Goal: Information Seeking & Learning: Learn about a topic

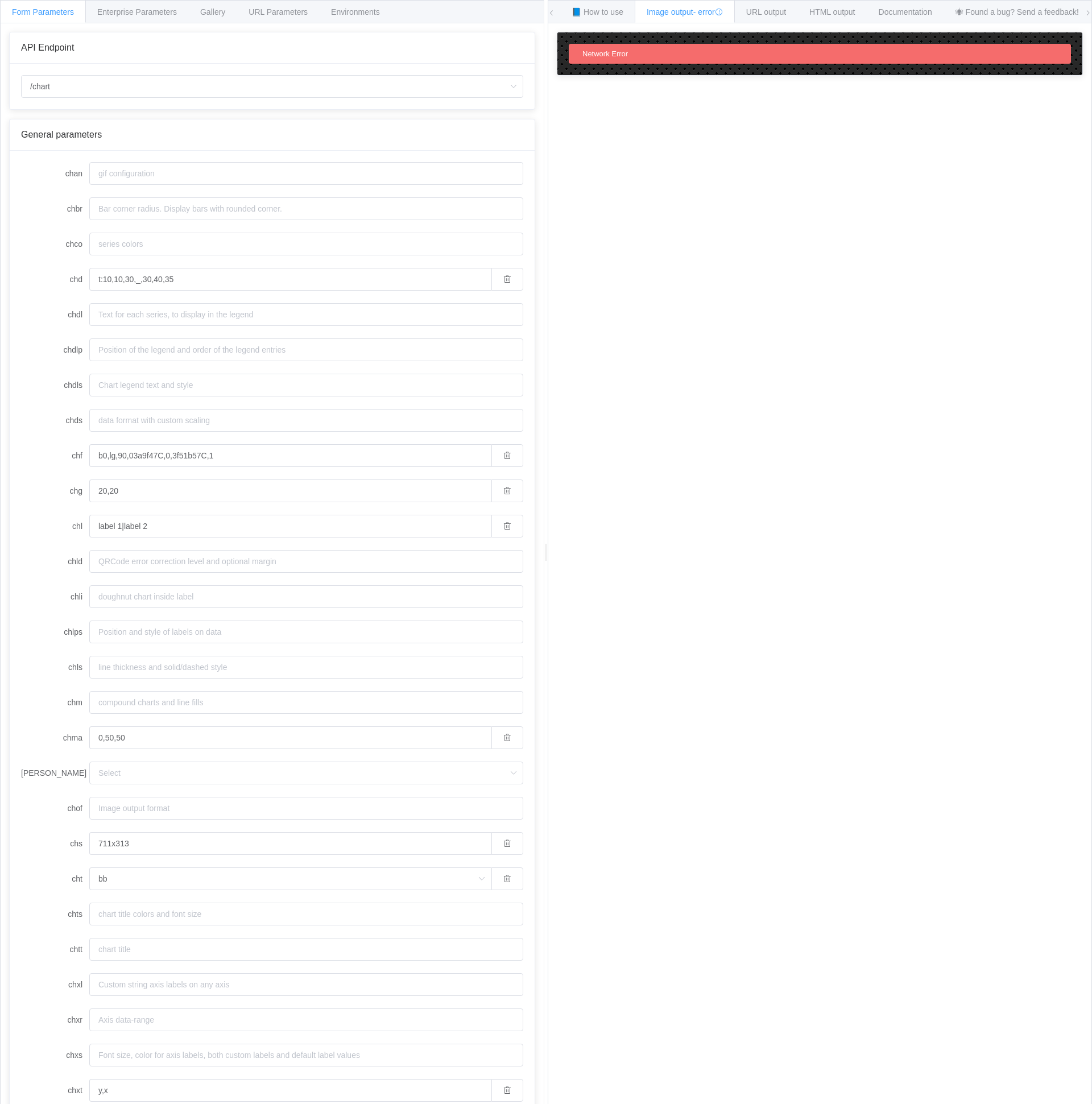
click at [614, 57] on span "Network Error" at bounding box center [605, 54] width 46 height 8
click at [723, 13] on icon at bounding box center [718, 11] width 8 height 8
click at [161, 86] on input "/chart" at bounding box center [272, 87] width 502 height 23
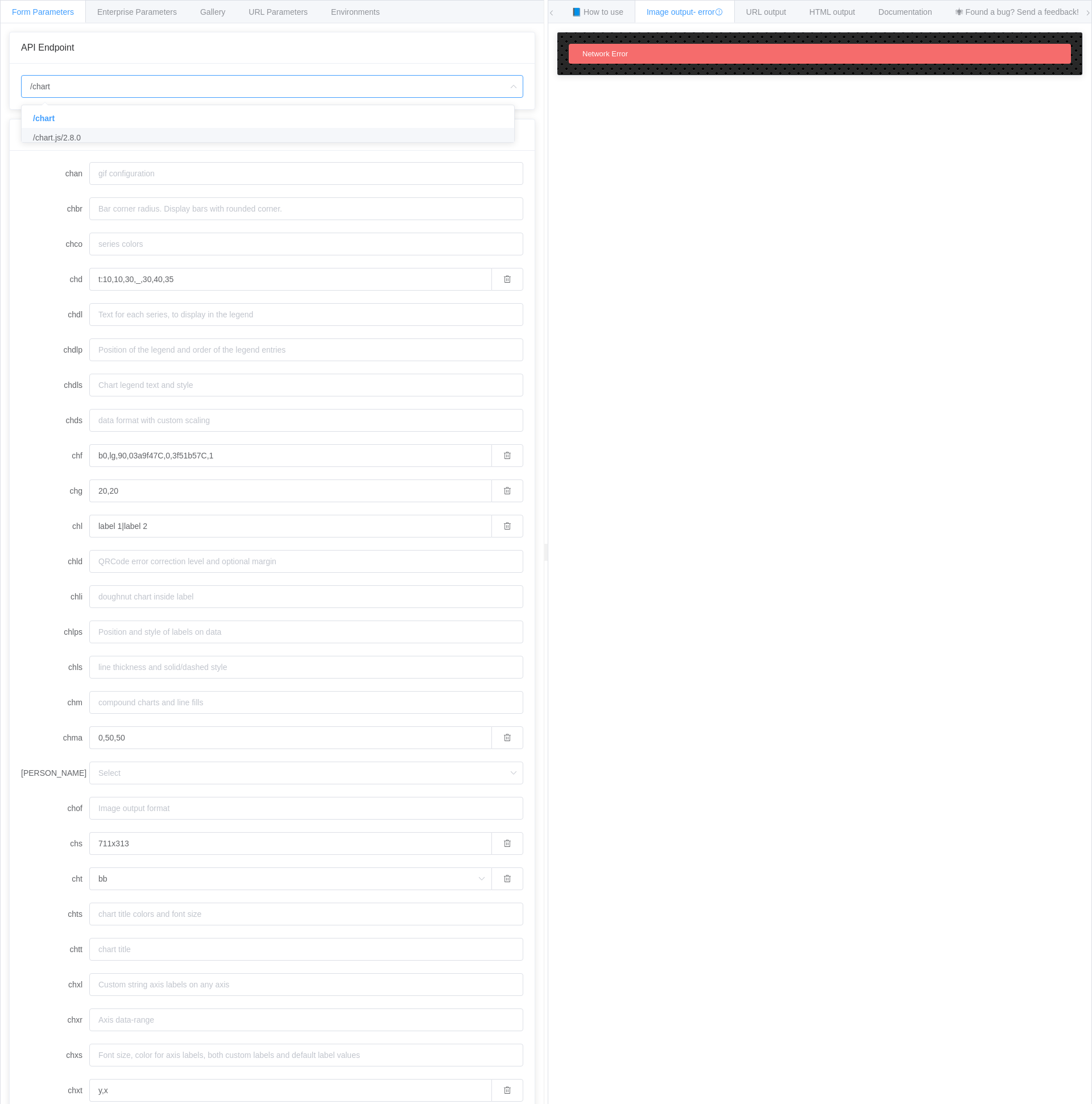
click at [102, 137] on li "/chart.js/2.8.0" at bounding box center [272, 137] width 501 height 19
type input "/chart.js/2.8.0"
type input "white"
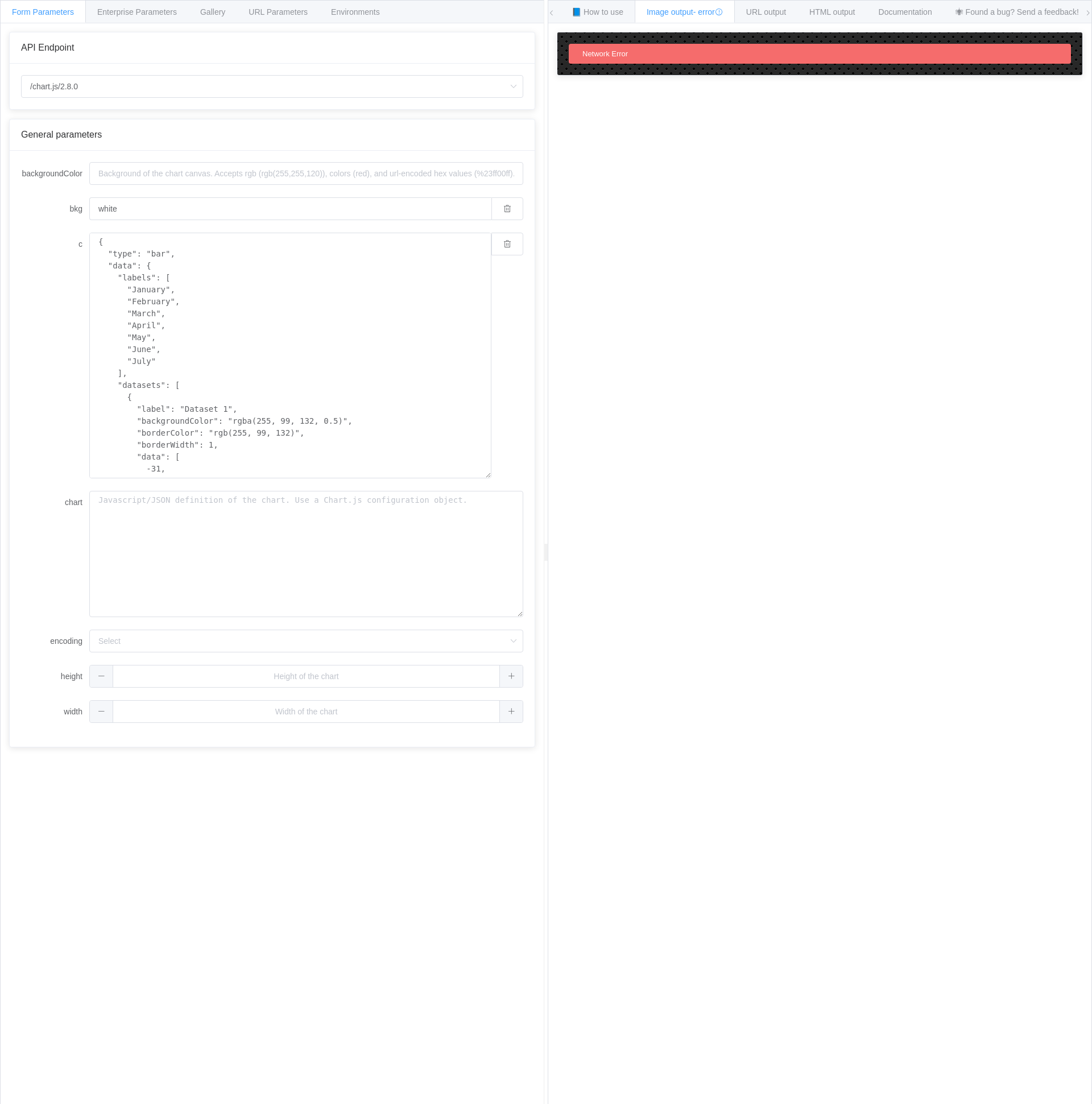
click at [142, 69] on div "/chart.js/2.8.0" at bounding box center [272, 87] width 525 height 46
click at [132, 82] on input "/chart.js/2.8.0" at bounding box center [272, 87] width 502 height 23
click at [69, 121] on li "/chart" at bounding box center [277, 118] width 510 height 19
type input "/chart"
type input "20"
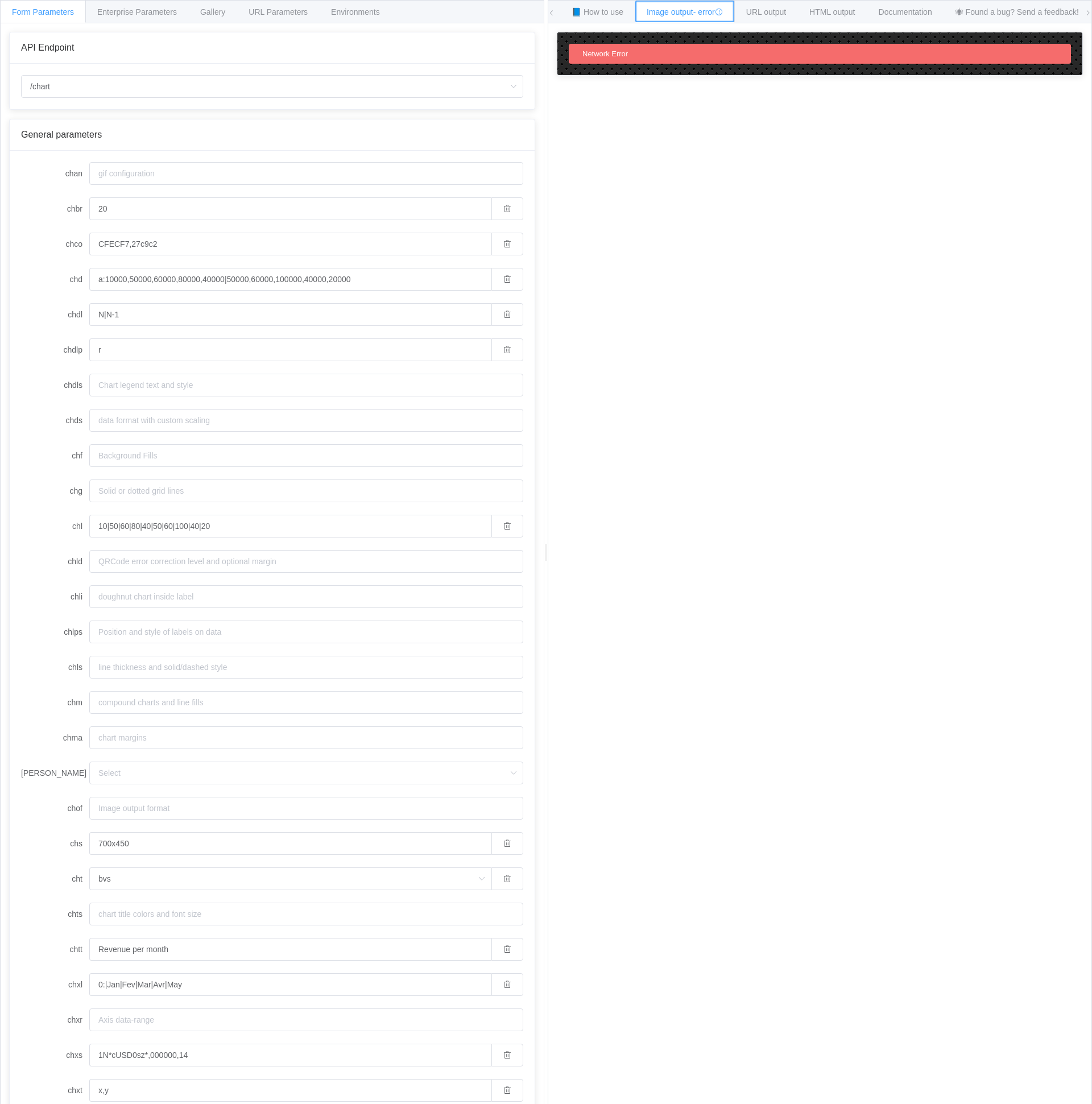
click at [723, 13] on icon at bounding box center [718, 11] width 8 height 8
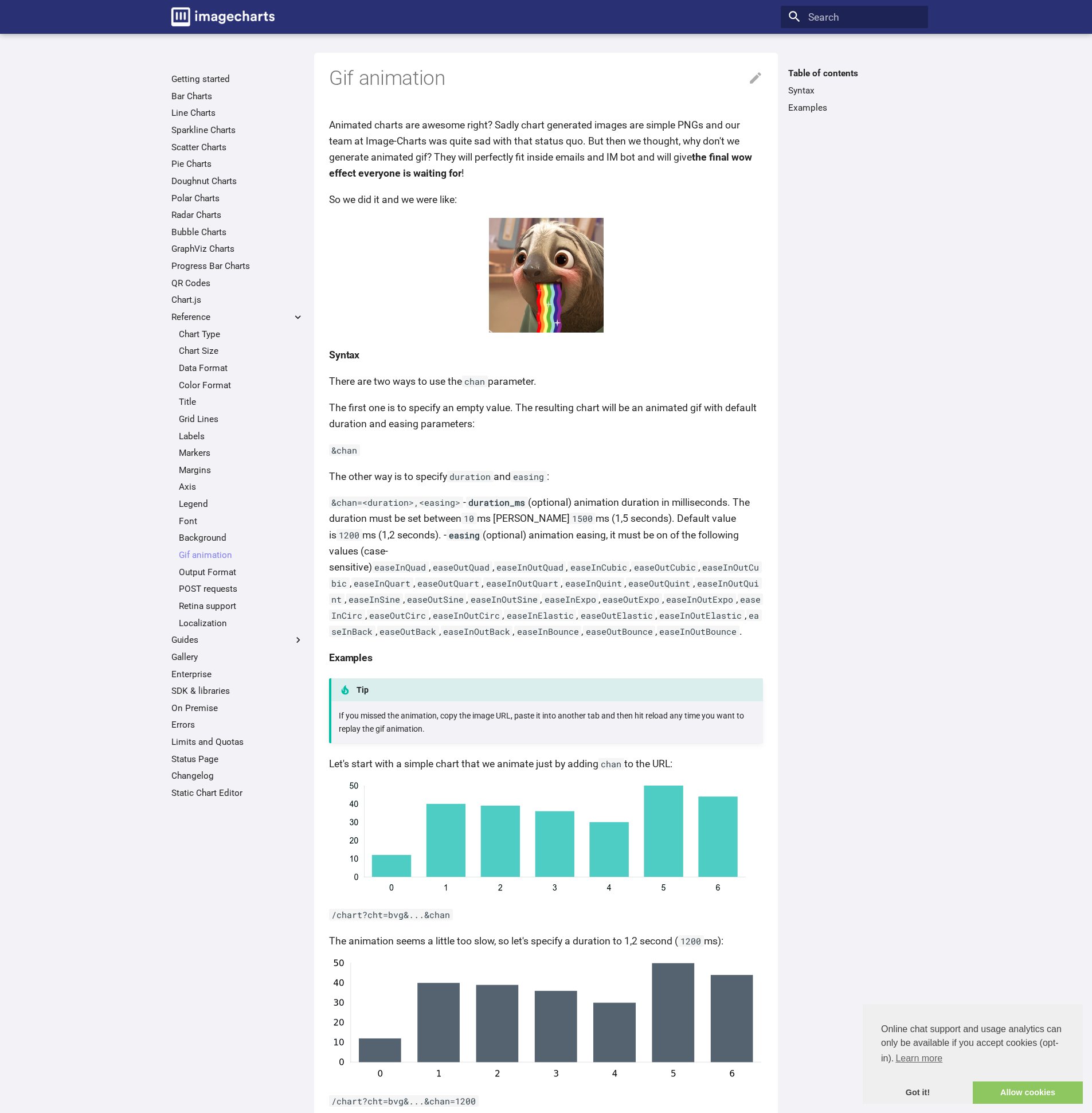
scroll to position [1, 0]
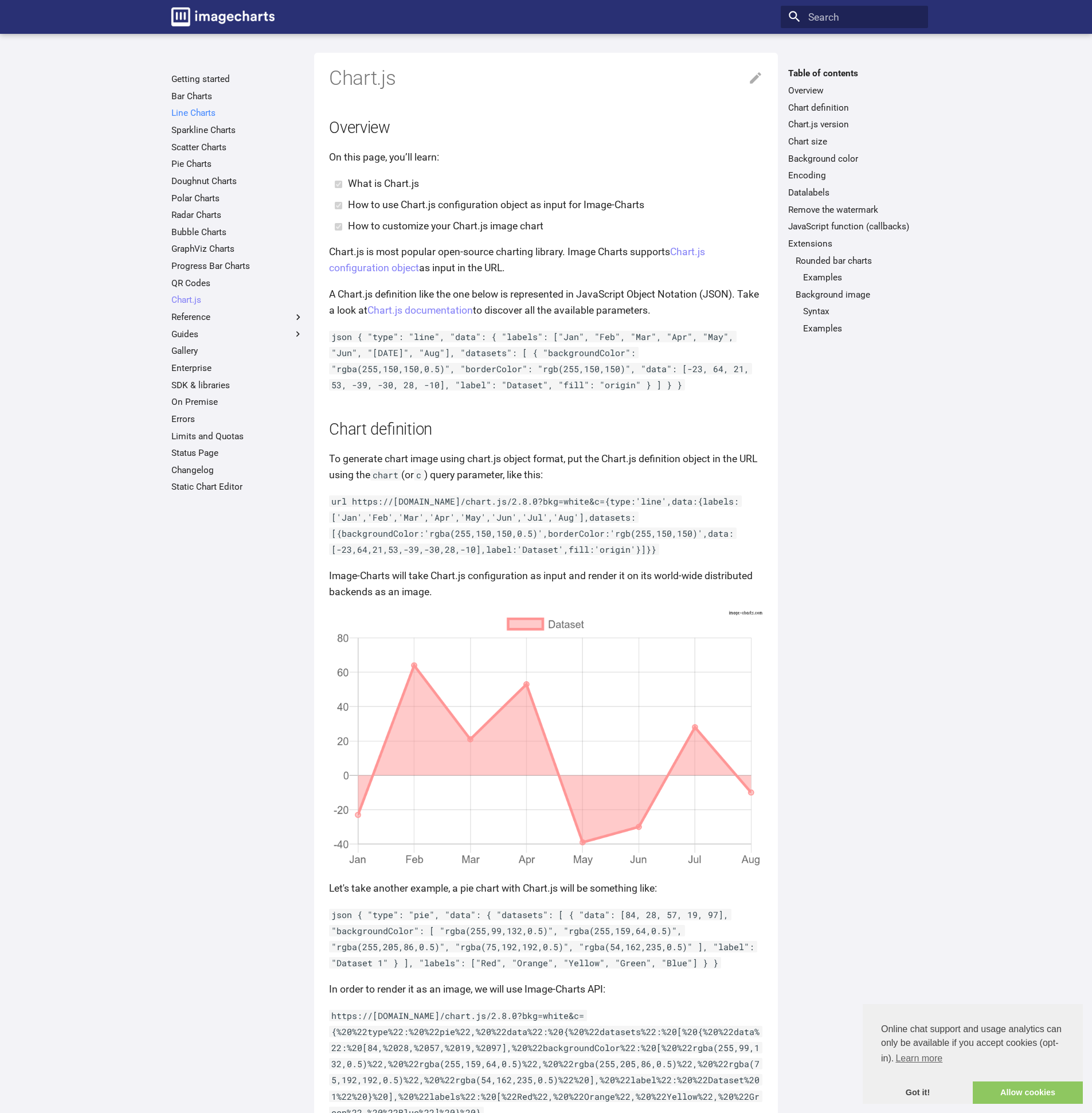
click at [207, 117] on link "Line Charts" at bounding box center [237, 112] width 132 height 12
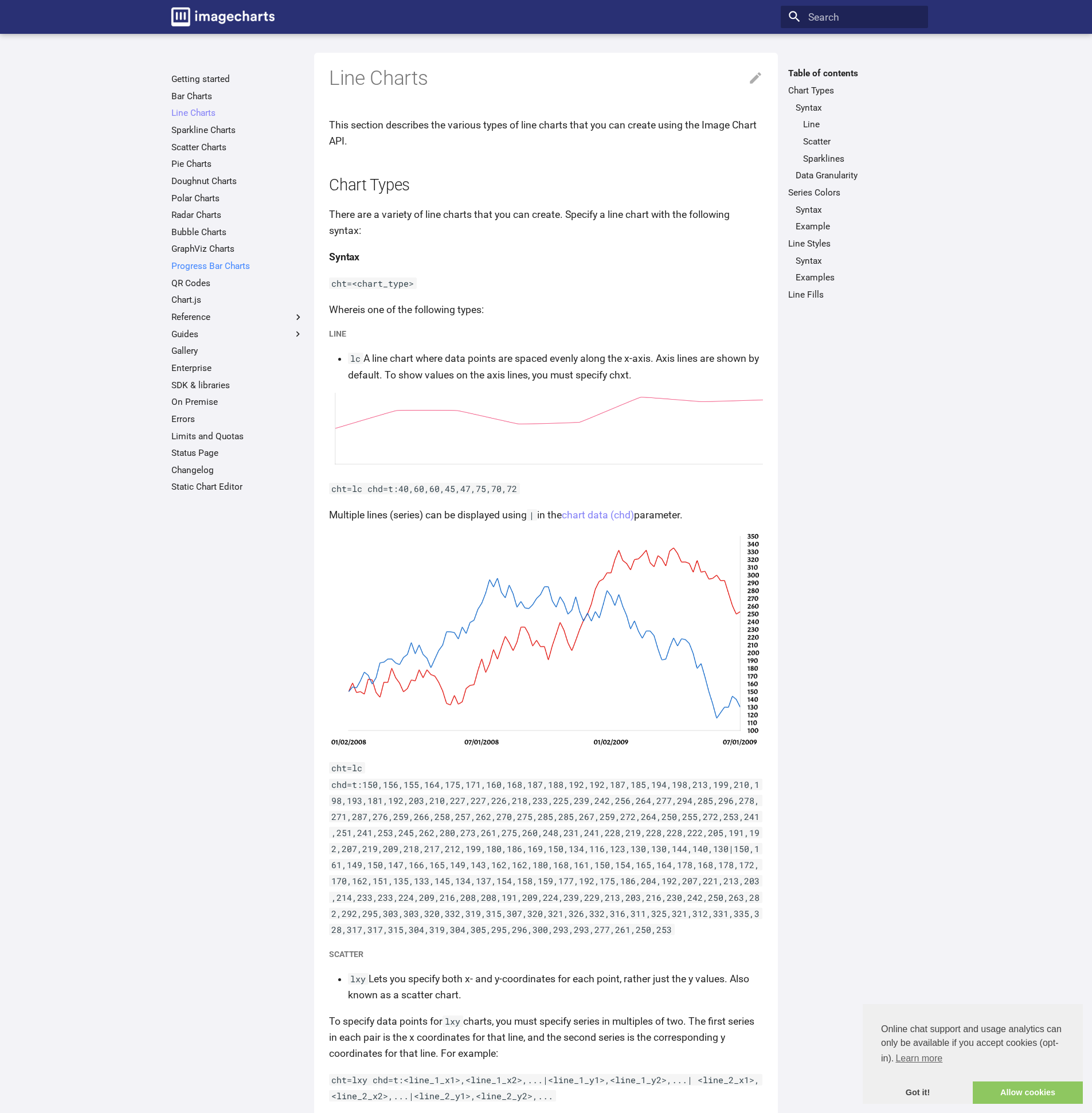
scroll to position [2, 0]
click at [176, 383] on link "SDK & libraries" at bounding box center [237, 383] width 132 height 12
